Goal: Find specific page/section: Find specific page/section

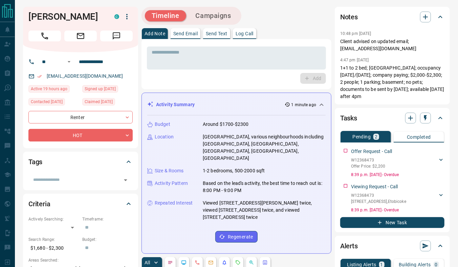
click at [61, 71] on p "[EMAIL_ADDRESS][DOMAIN_NAME]" at bounding box center [85, 75] width 81 height 11
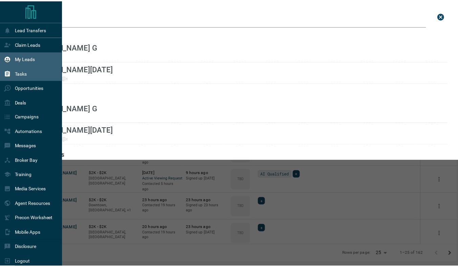
scroll to position [201, 435]
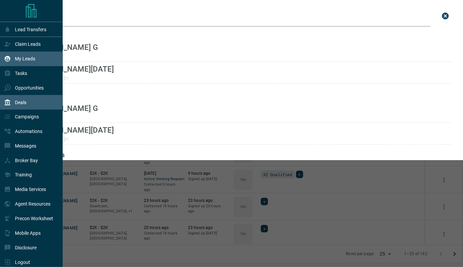
click at [18, 103] on p "Deals" at bounding box center [21, 102] width 12 height 5
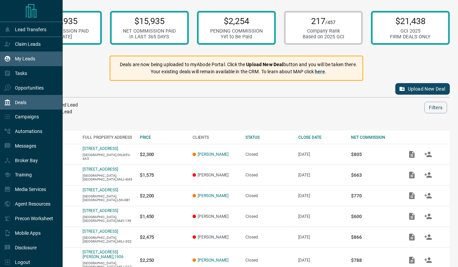
click at [26, 58] on p "My Leads" at bounding box center [25, 58] width 20 height 5
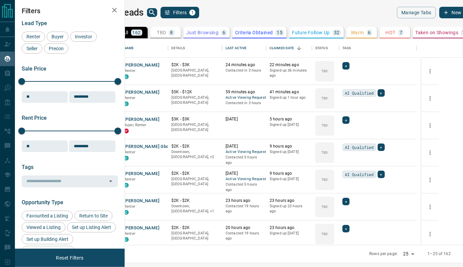
scroll to position [201, 330]
click at [82, 110] on div "Lead Type Renter Buyer Investor Seller Precon Sale Price 0 5500000 Sale price r…" at bounding box center [70, 227] width 96 height 425
